Goal: Navigation & Orientation: Find specific page/section

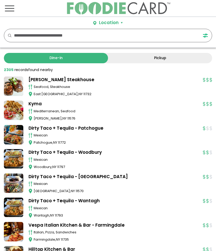
click at [12, 11] on span "Toggle navigation" at bounding box center [9, 11] width 9 height 1
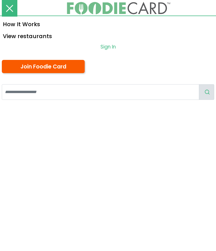
click at [22, 37] on link "View restaurants" at bounding box center [108, 36] width 216 height 12
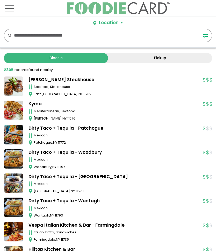
click at [160, 58] on link "Pickup" at bounding box center [160, 58] width 104 height 10
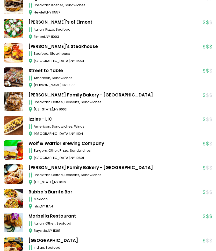
scroll to position [372, 0]
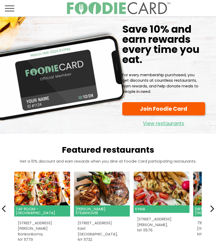
click at [106, 149] on h2 "Featured restaurants" at bounding box center [108, 150] width 208 height 10
click at [167, 125] on link "View restaurants" at bounding box center [163, 122] width 83 height 11
